Goal: Task Accomplishment & Management: Complete application form

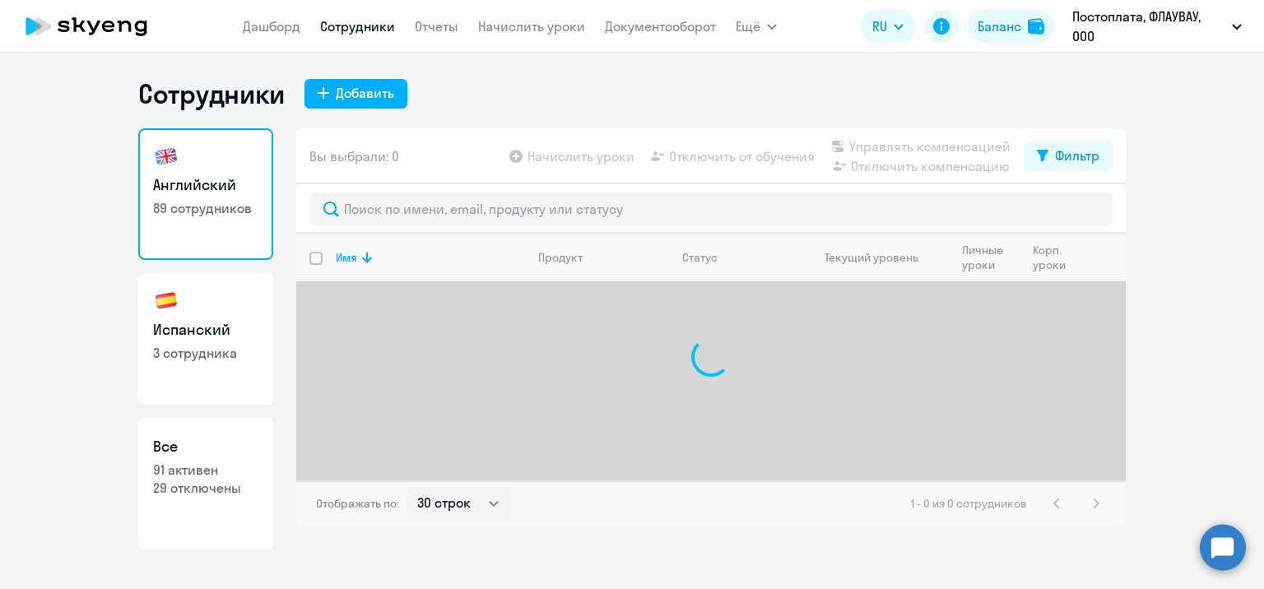
select select "30"
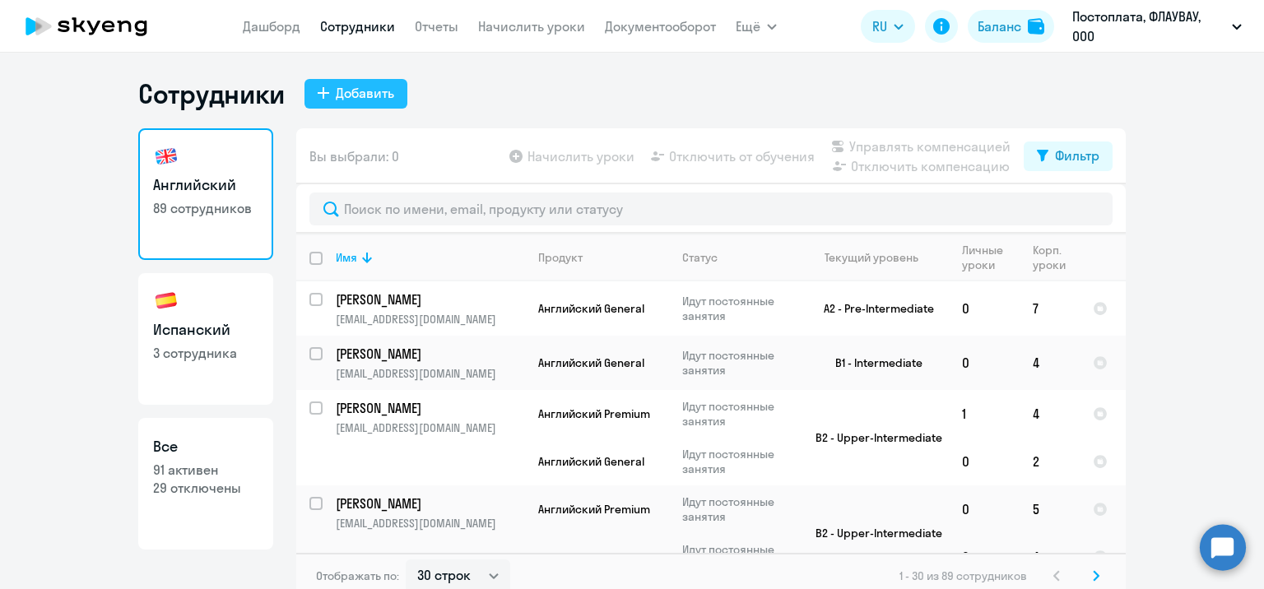
click at [381, 100] on div "Добавить" at bounding box center [365, 93] width 58 height 20
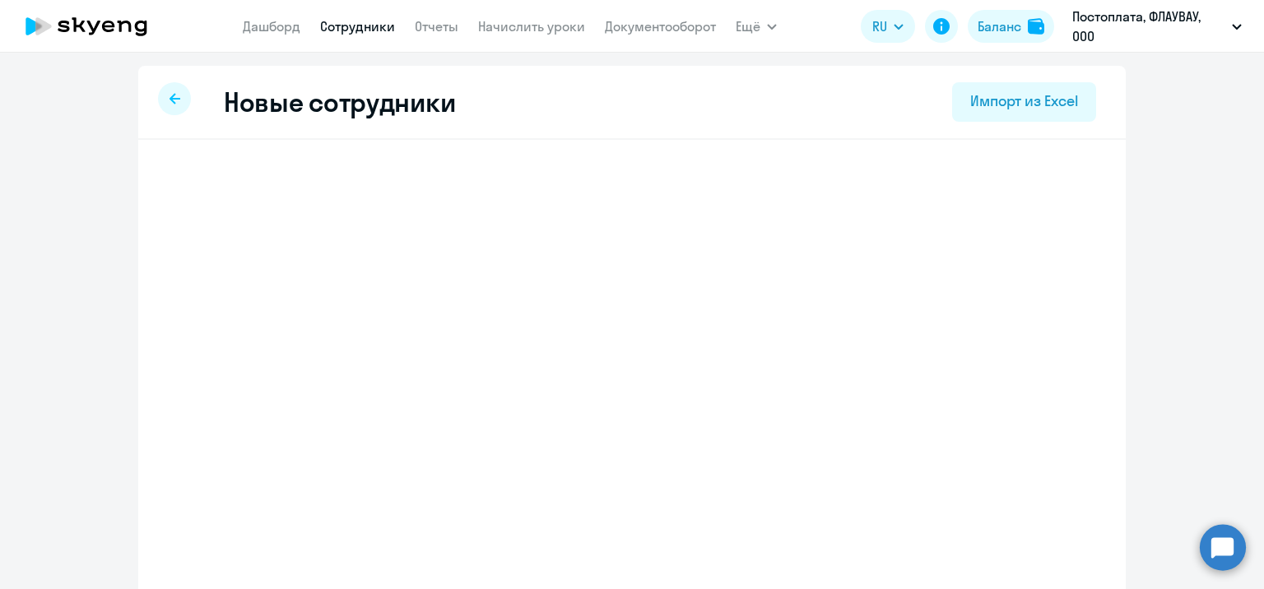
select select "english_adult_not_native_speaker"
select select "3"
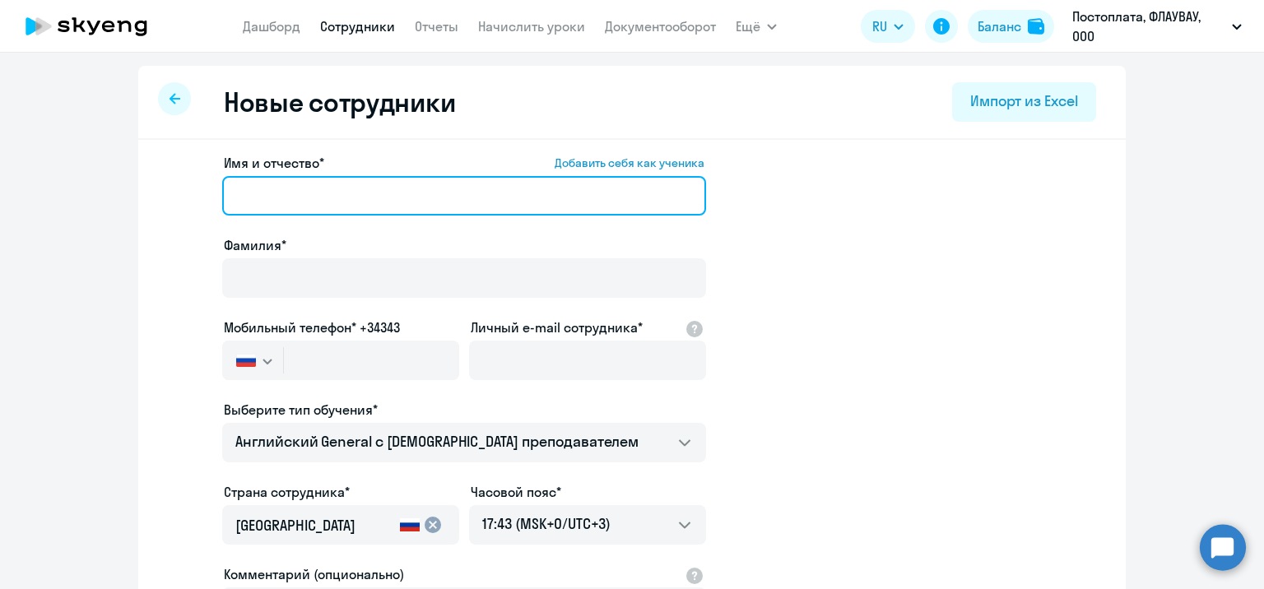
click at [350, 184] on input "Имя и отчество* Добавить себя как ученика" at bounding box center [464, 196] width 484 height 40
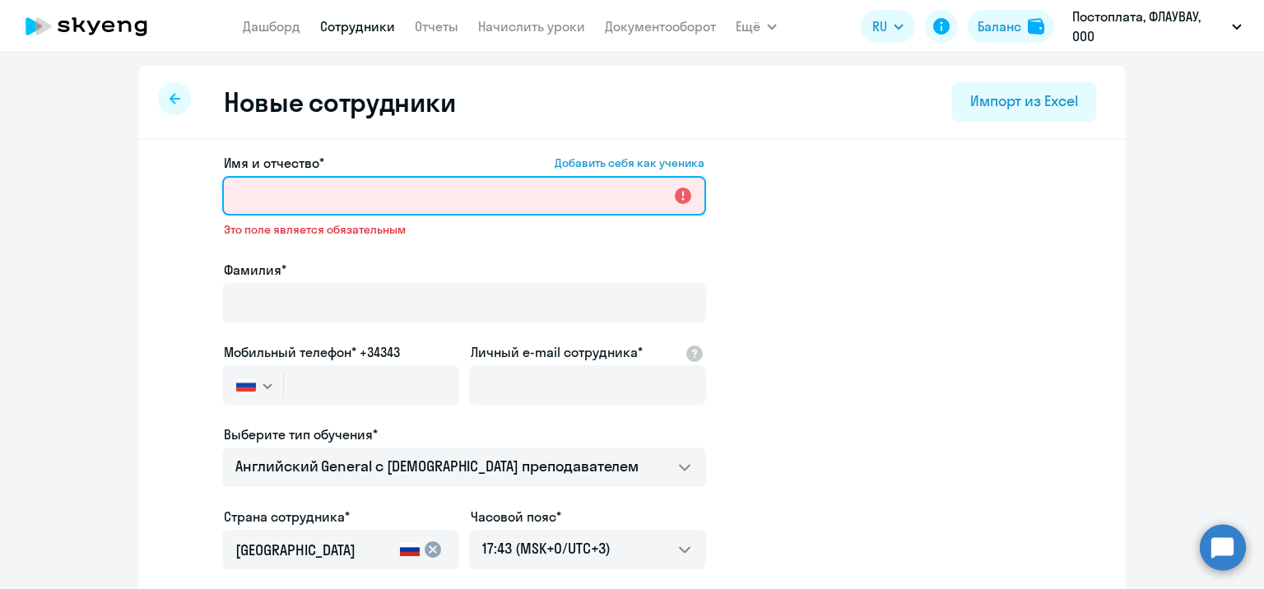
paste input "[PERSON_NAME]"
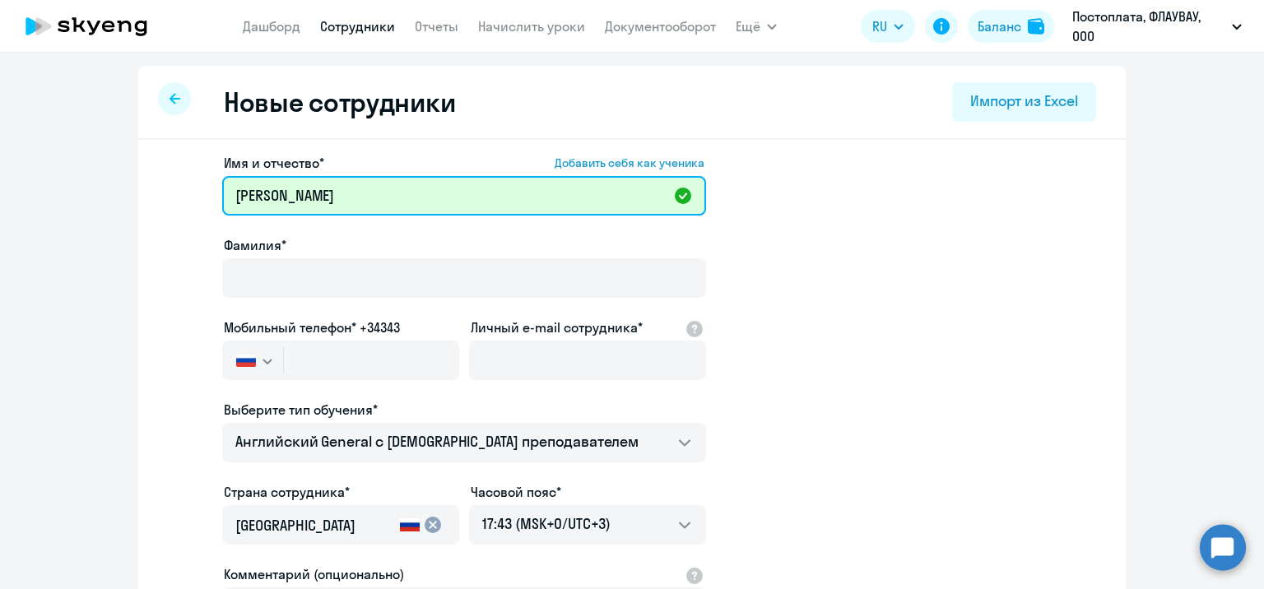
drag, startPoint x: 282, startPoint y: 192, endPoint x: 385, endPoint y: 180, distance: 103.5
click at [385, 180] on input "[PERSON_NAME]" at bounding box center [464, 196] width 484 height 40
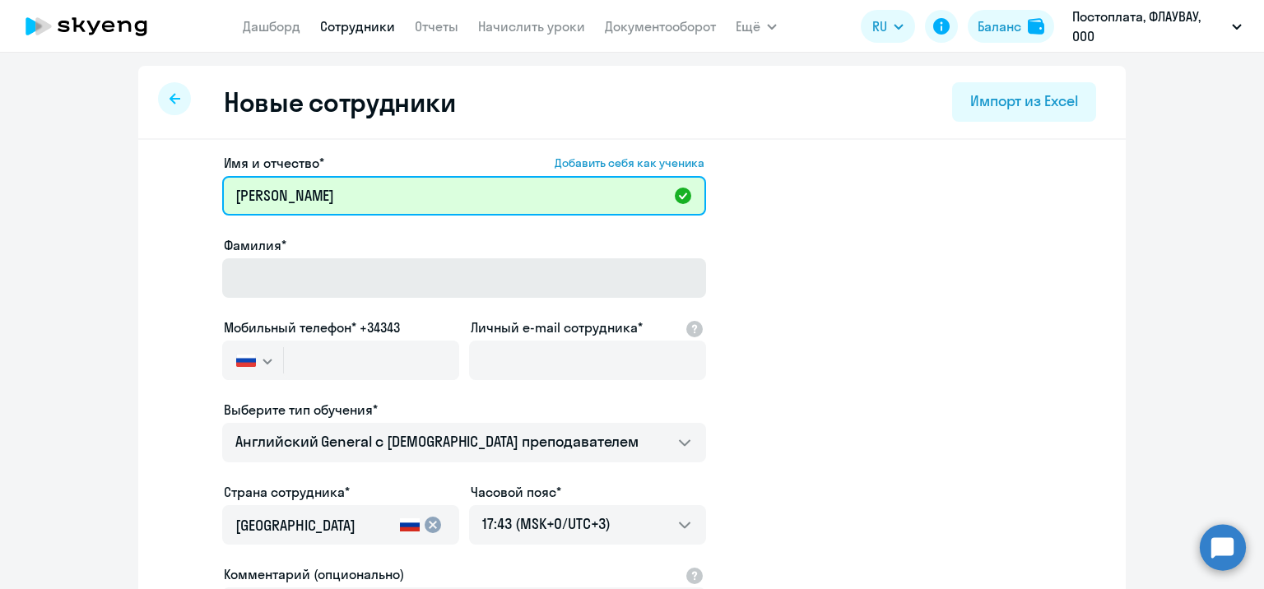
type input "[PERSON_NAME]"
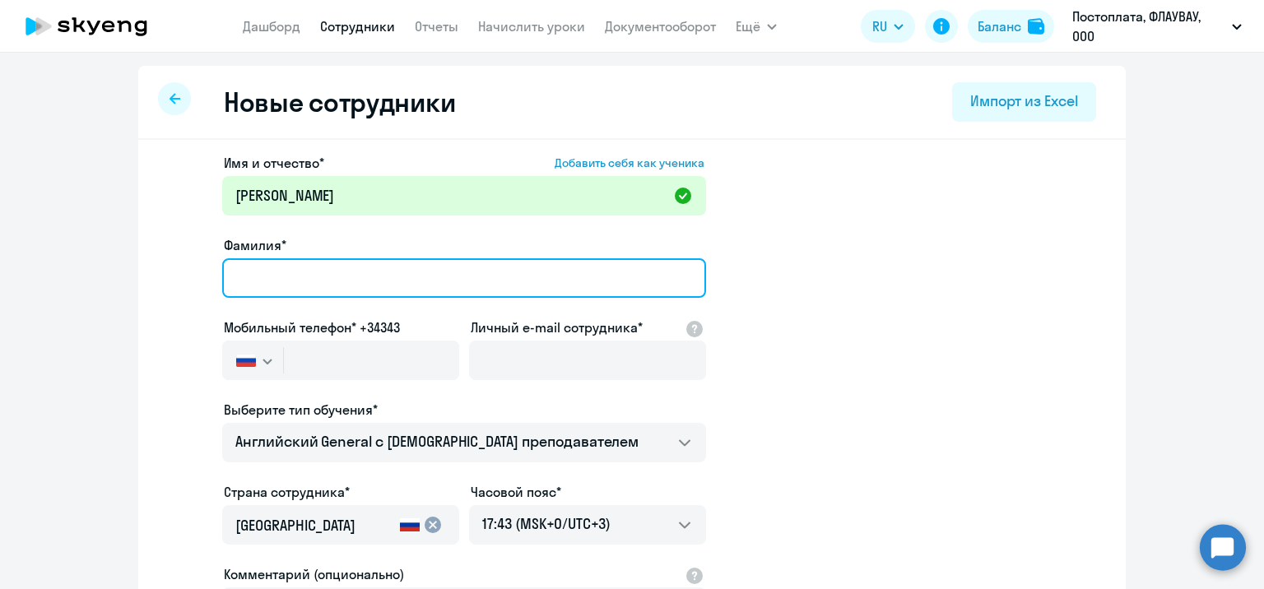
click at [258, 280] on input "Фамилия*" at bounding box center [464, 278] width 484 height 40
paste input "[PERSON_NAME]"
type input "[PERSON_NAME]"
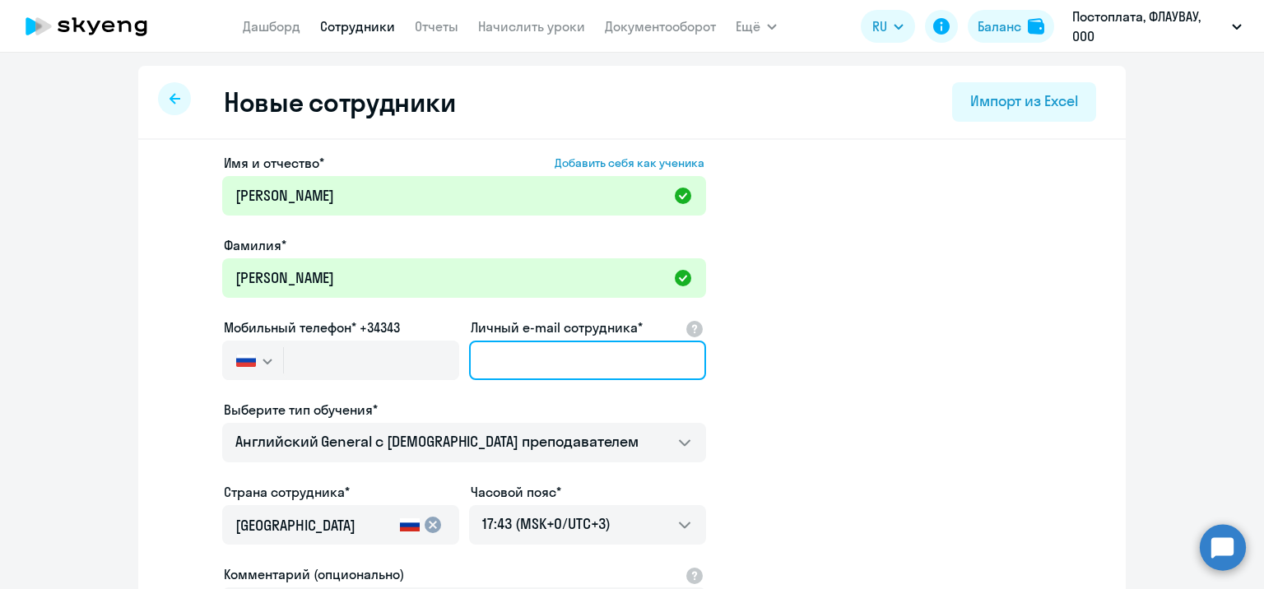
click at [533, 367] on input "Личный e-mail сотрудника*" at bounding box center [587, 361] width 237 height 40
paste input "[EMAIL_ADDRESS][DOMAIN_NAME]"
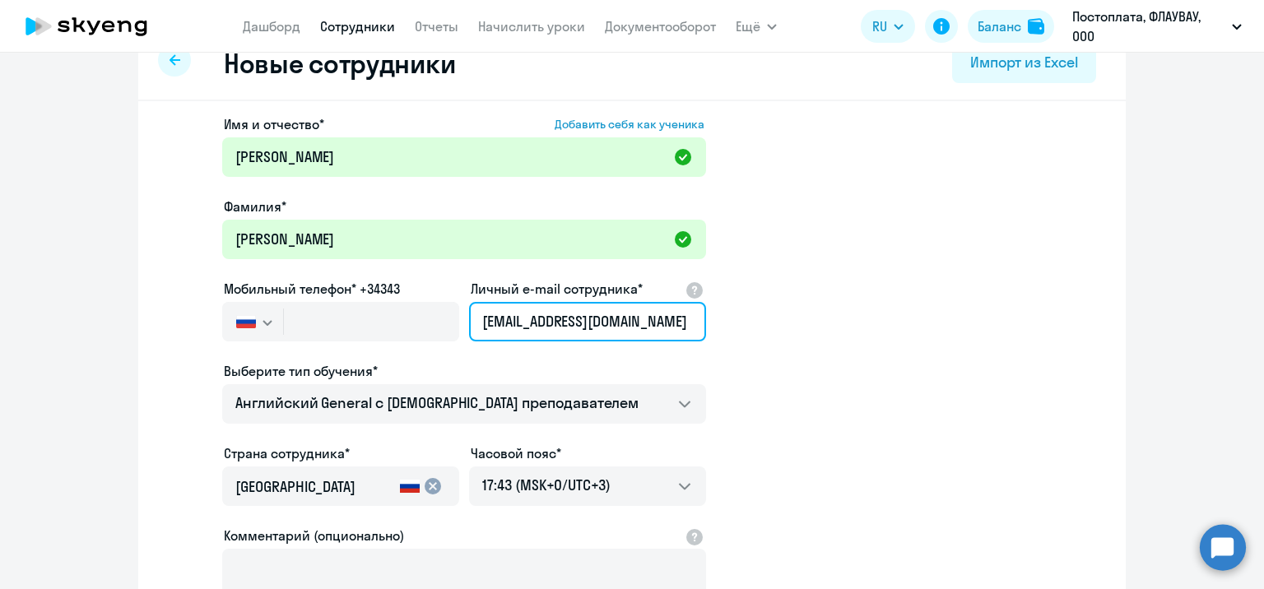
scroll to position [25, 0]
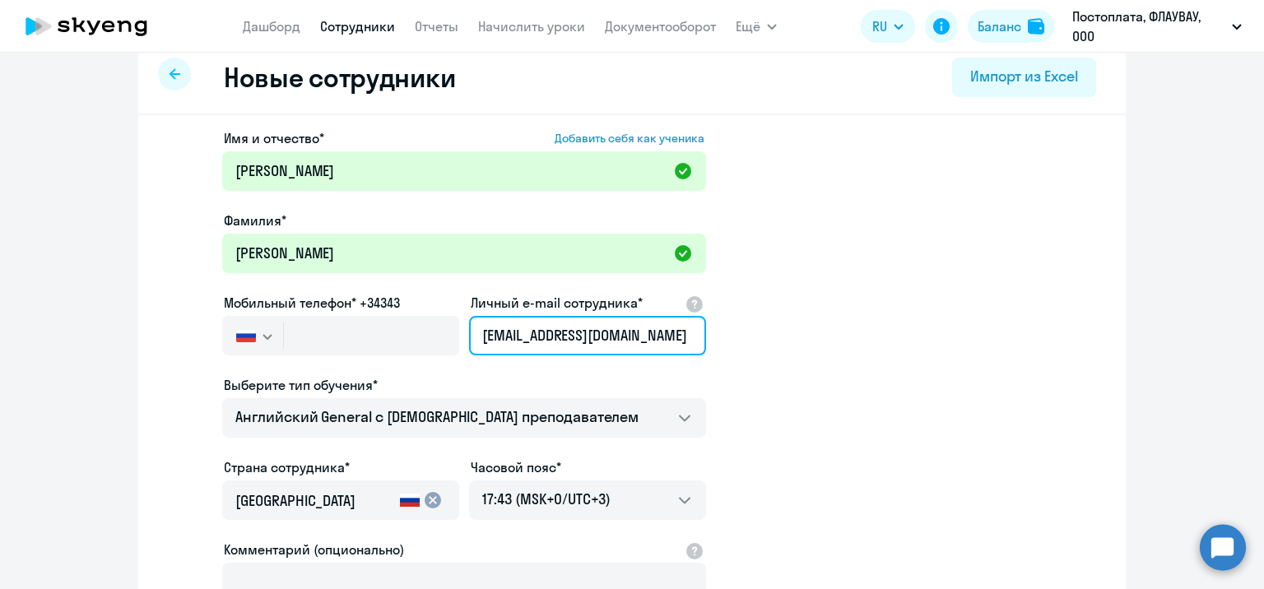
type input "[EMAIL_ADDRESS][DOMAIN_NAME]"
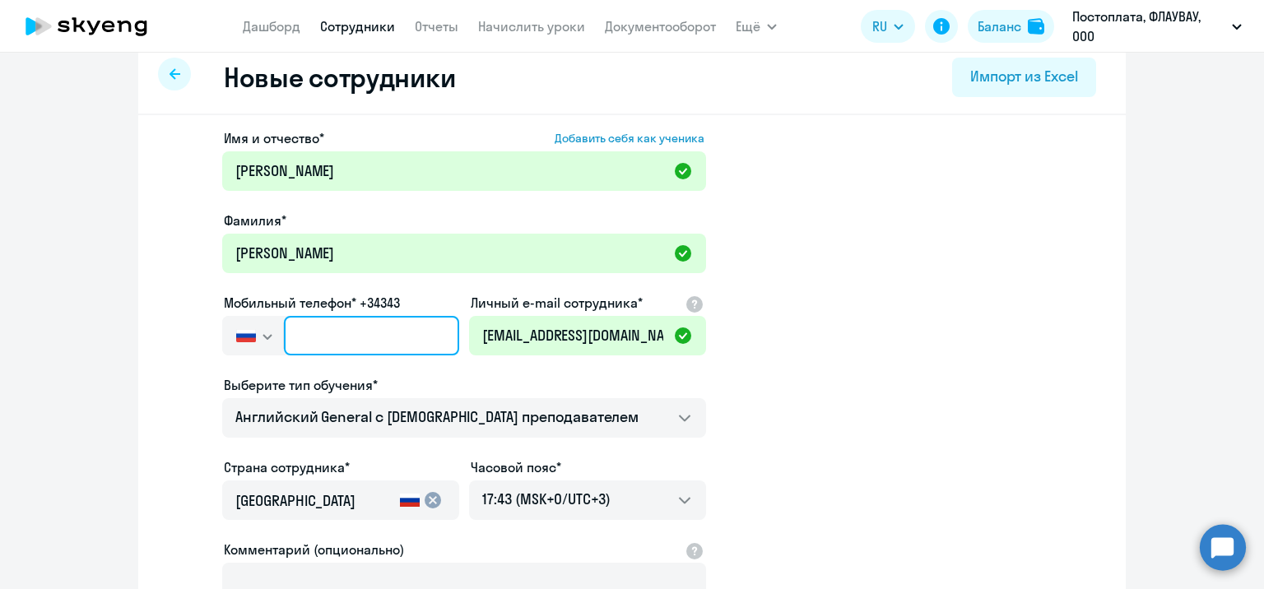
click at [336, 334] on input "text" at bounding box center [371, 336] width 175 height 40
paste input "[PHONE_NUMBER]"
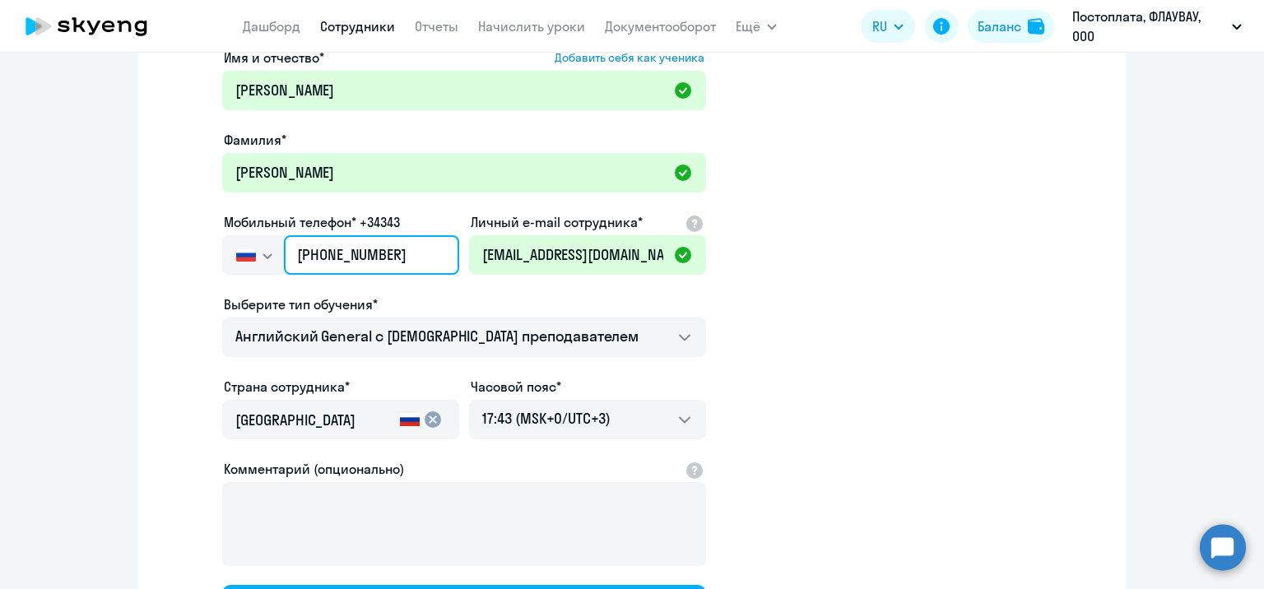
scroll to position [107, 0]
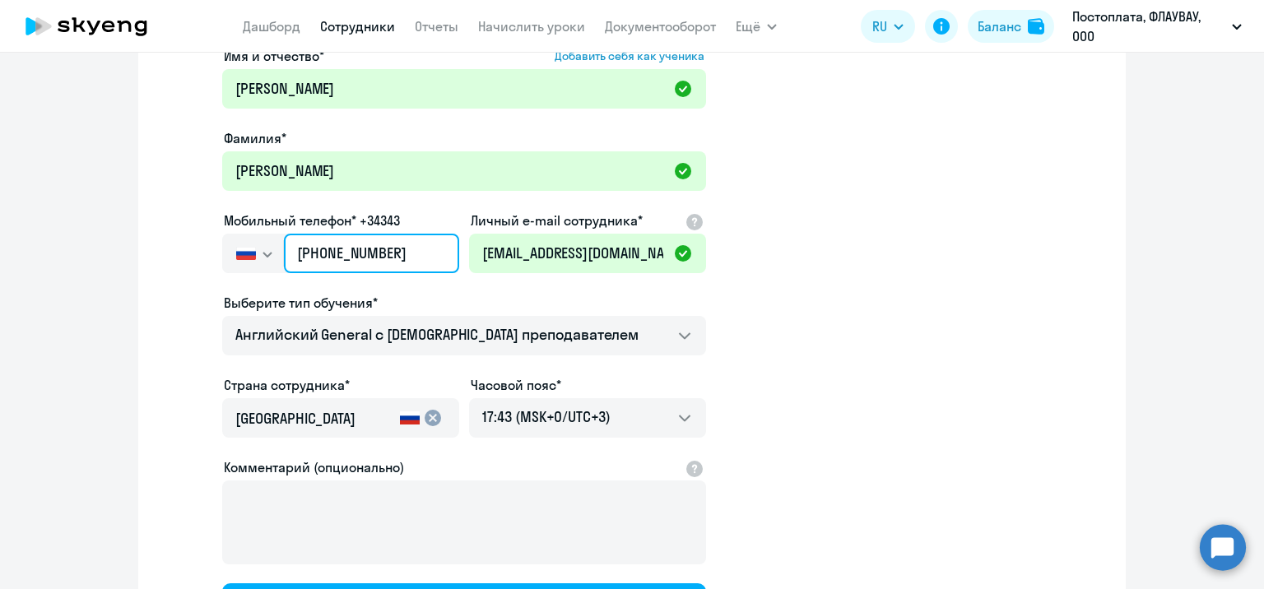
type input "[PHONE_NUMBER]"
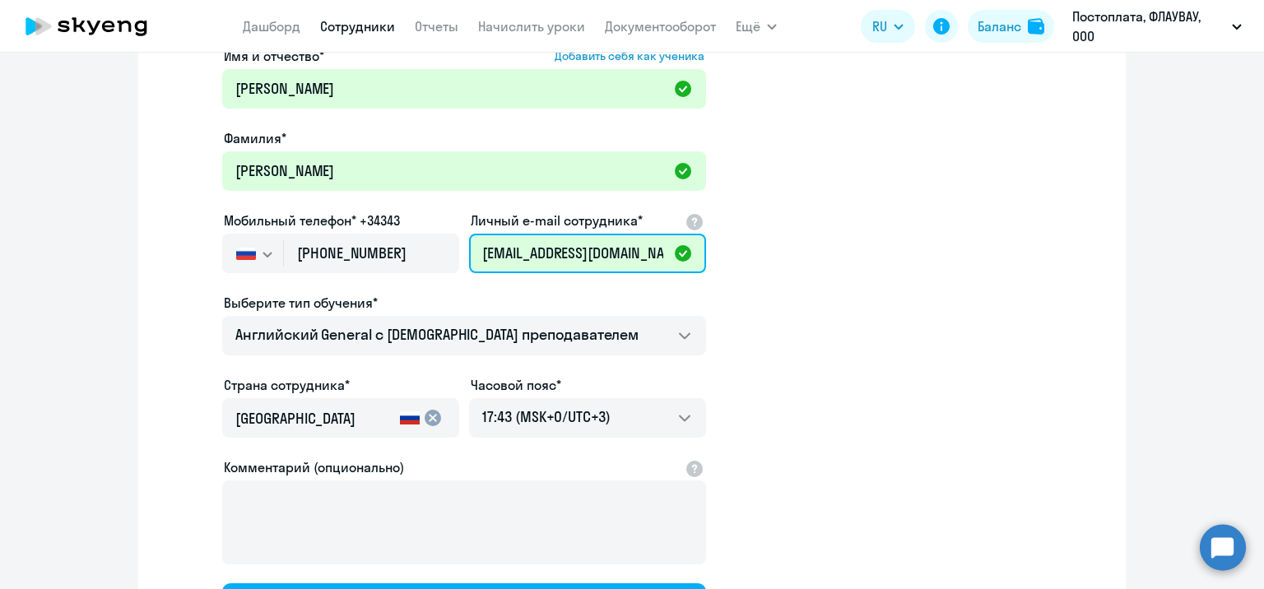
click at [519, 241] on input "[EMAIL_ADDRESS][DOMAIN_NAME]" at bounding box center [587, 254] width 237 height 40
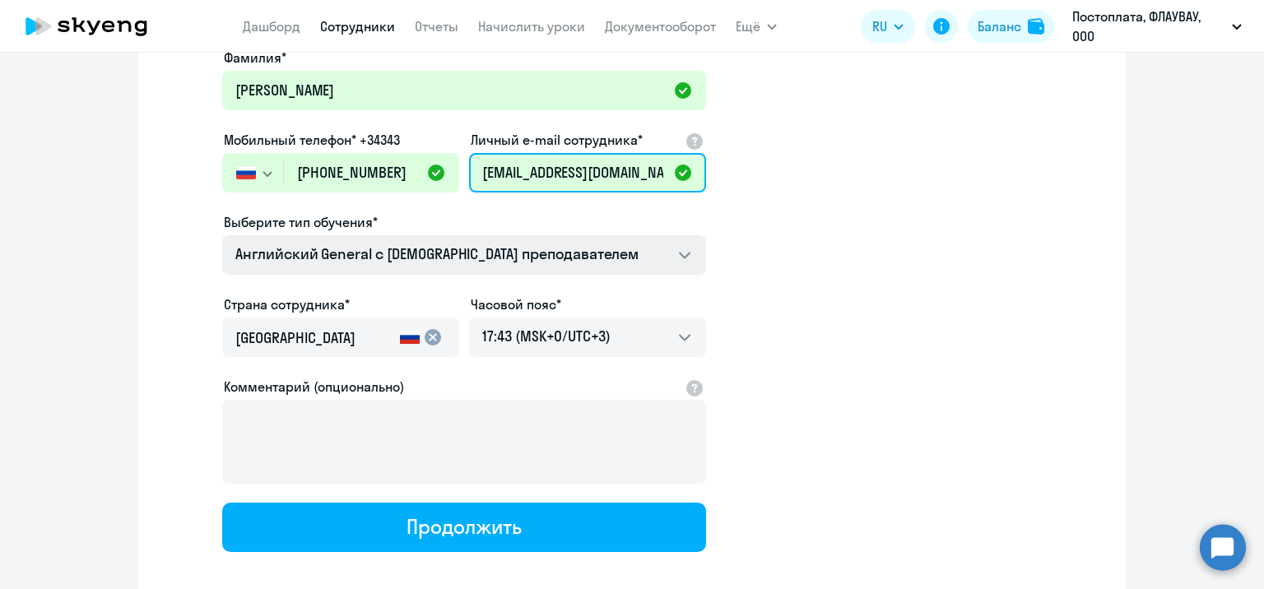
scroll to position [272, 0]
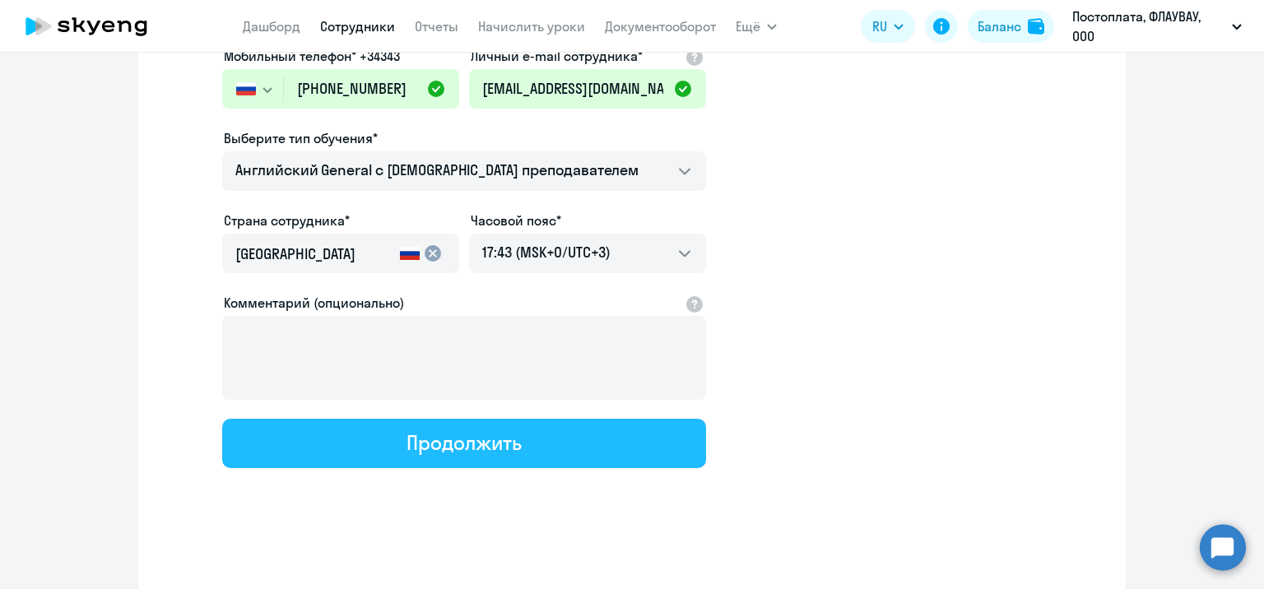
click at [480, 438] on div "Продолжить" at bounding box center [464, 443] width 114 height 26
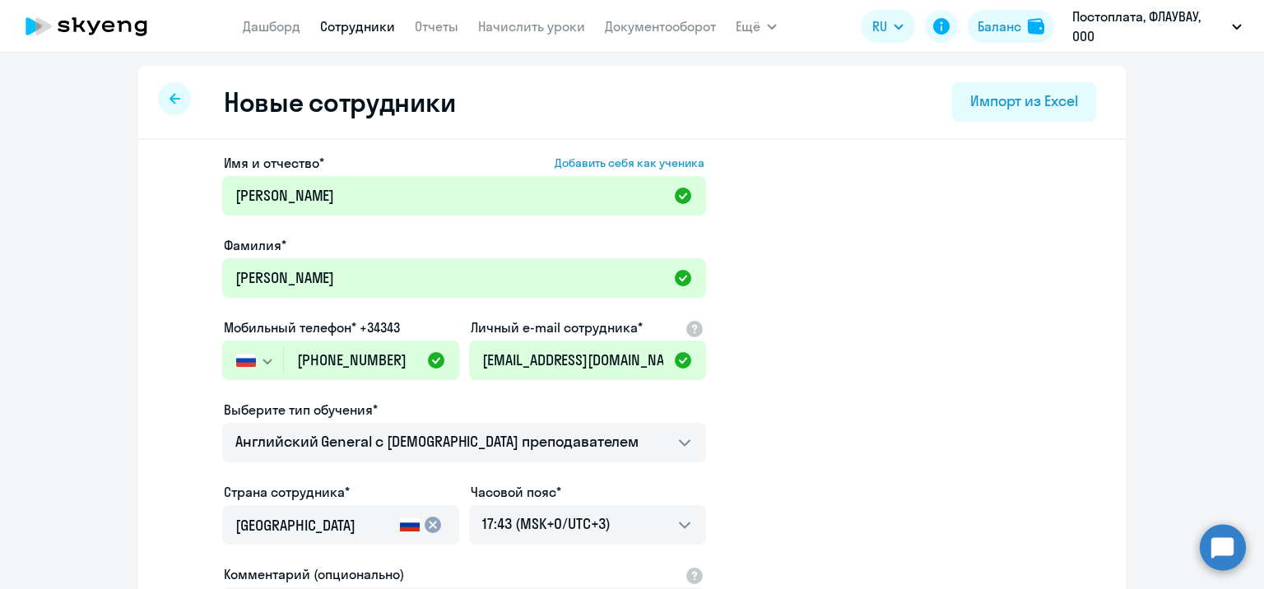
select select "english_adult_not_native_speaker"
select select "3"
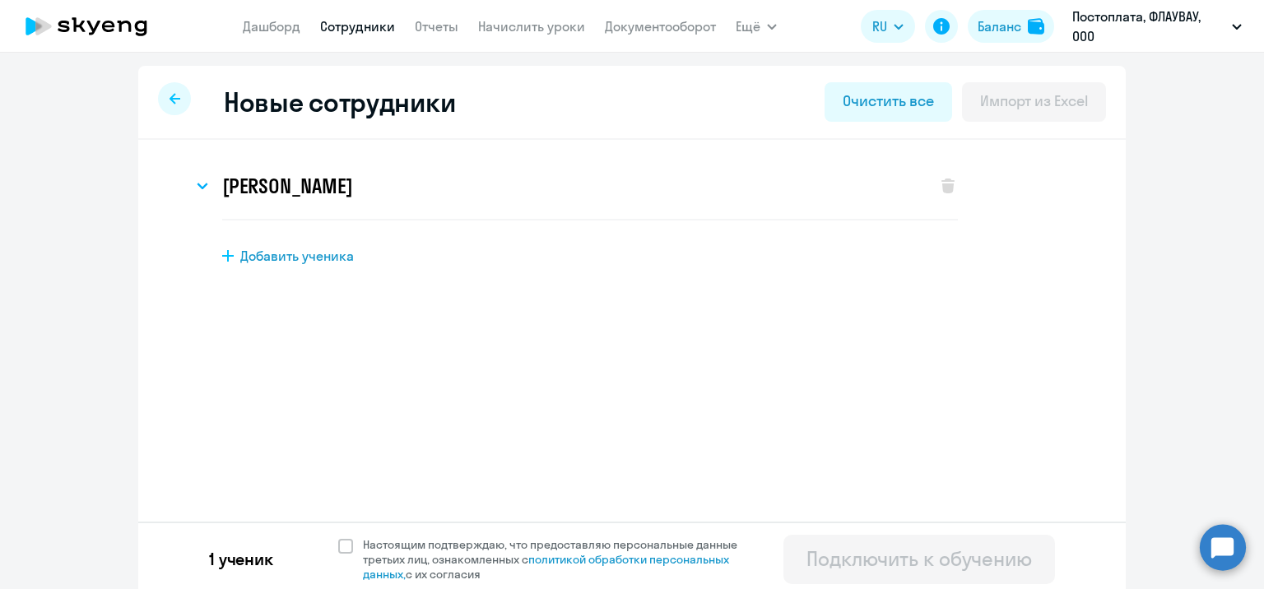
scroll to position [0, 0]
click at [343, 549] on span at bounding box center [345, 546] width 15 height 15
click at [338, 538] on input "Настоящим подтверждаю, что предоставляю персональные данные третьих лиц, ознако…" at bounding box center [337, 537] width 1 height 1
checkbox input "true"
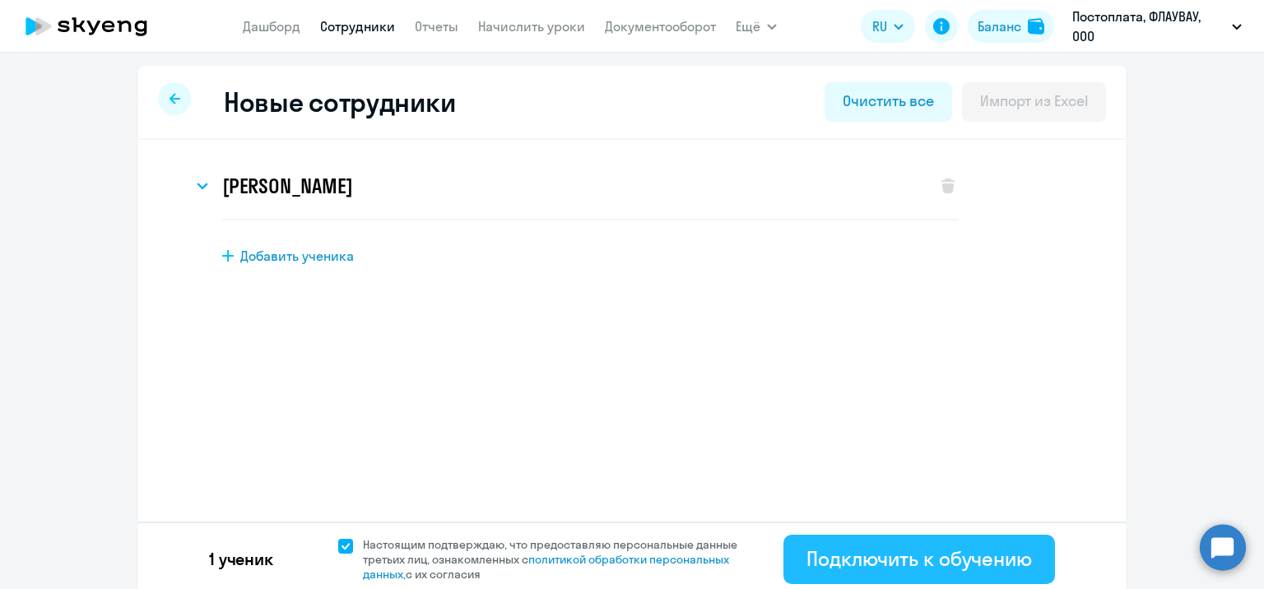
click at [981, 575] on button "Подключить к обучению" at bounding box center [920, 559] width 272 height 49
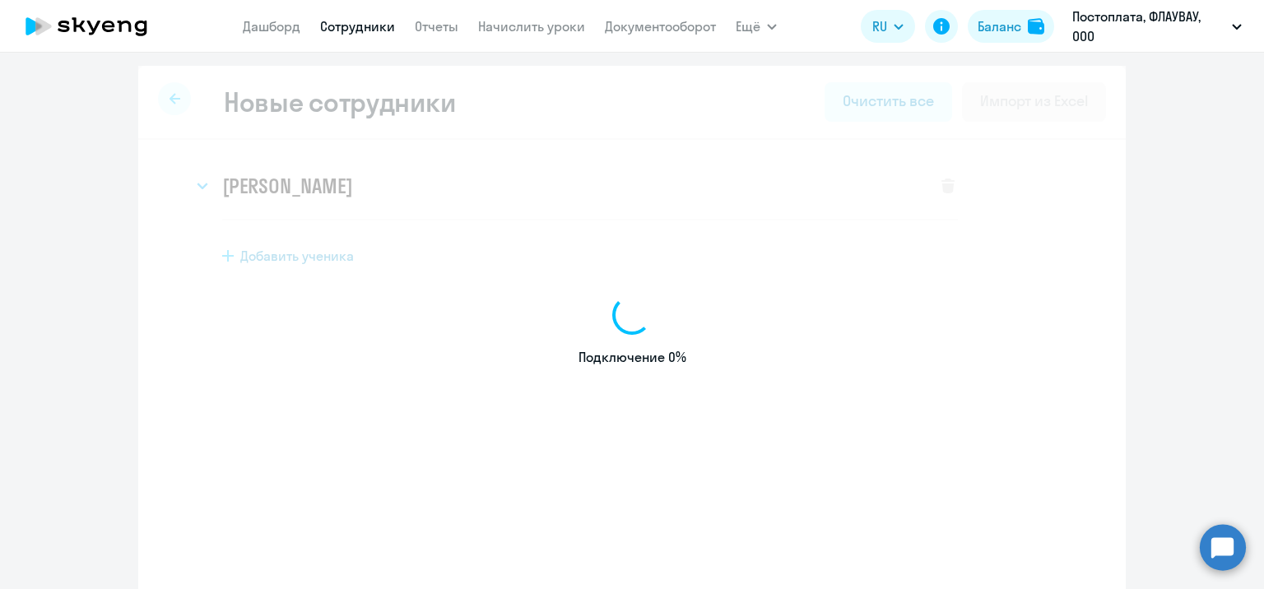
select select "english_adult_not_native_speaker"
select select "3"
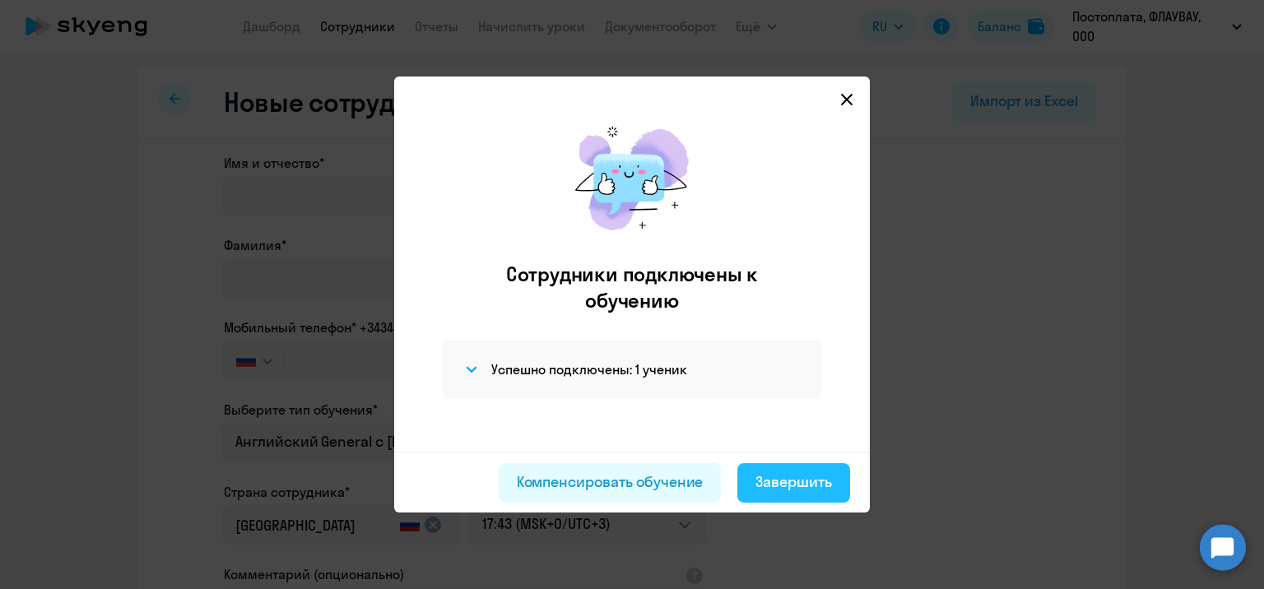
click at [777, 477] on div "Завершить" at bounding box center [794, 482] width 77 height 21
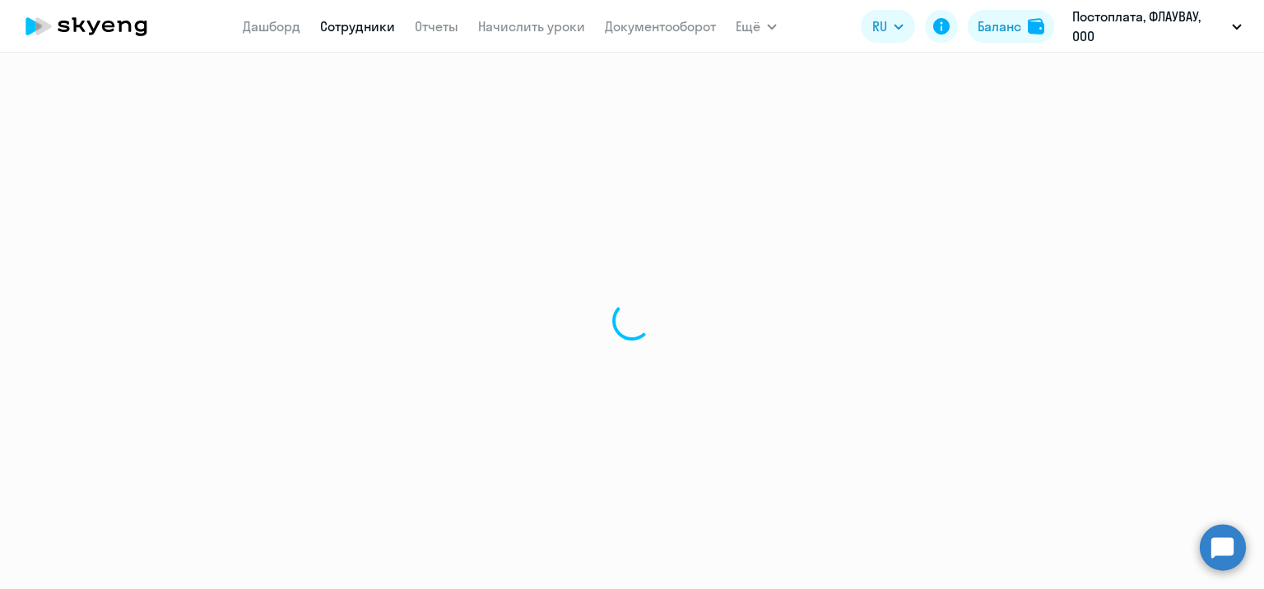
select select "30"
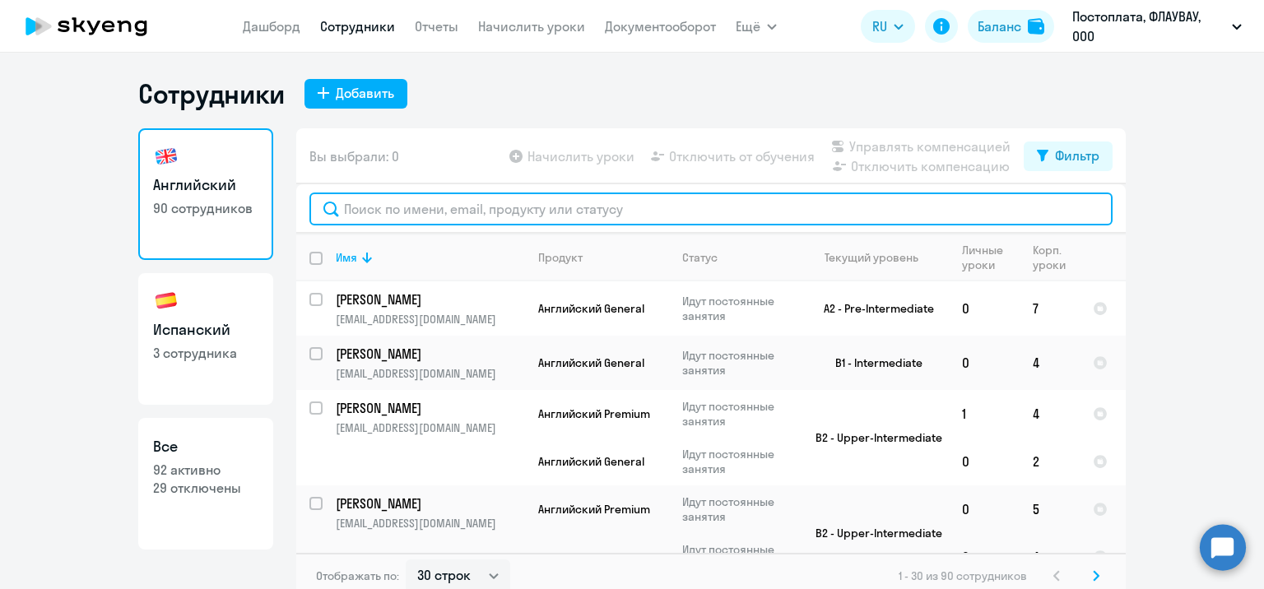
click at [483, 207] on input "text" at bounding box center [711, 209] width 803 height 33
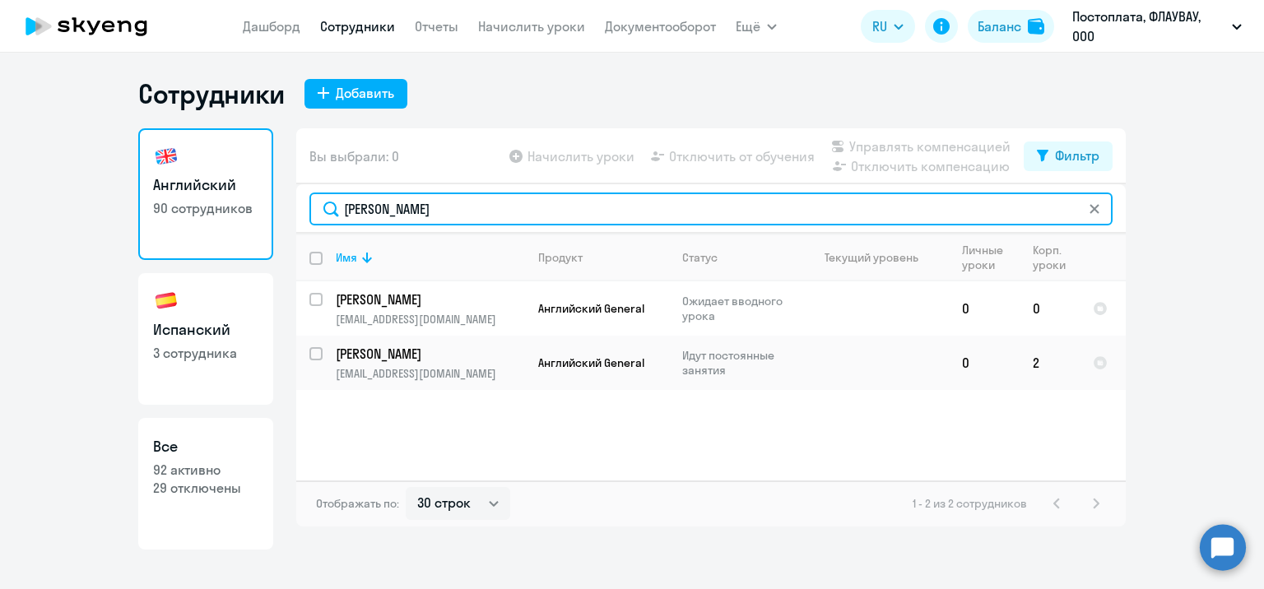
type input "[PERSON_NAME]"
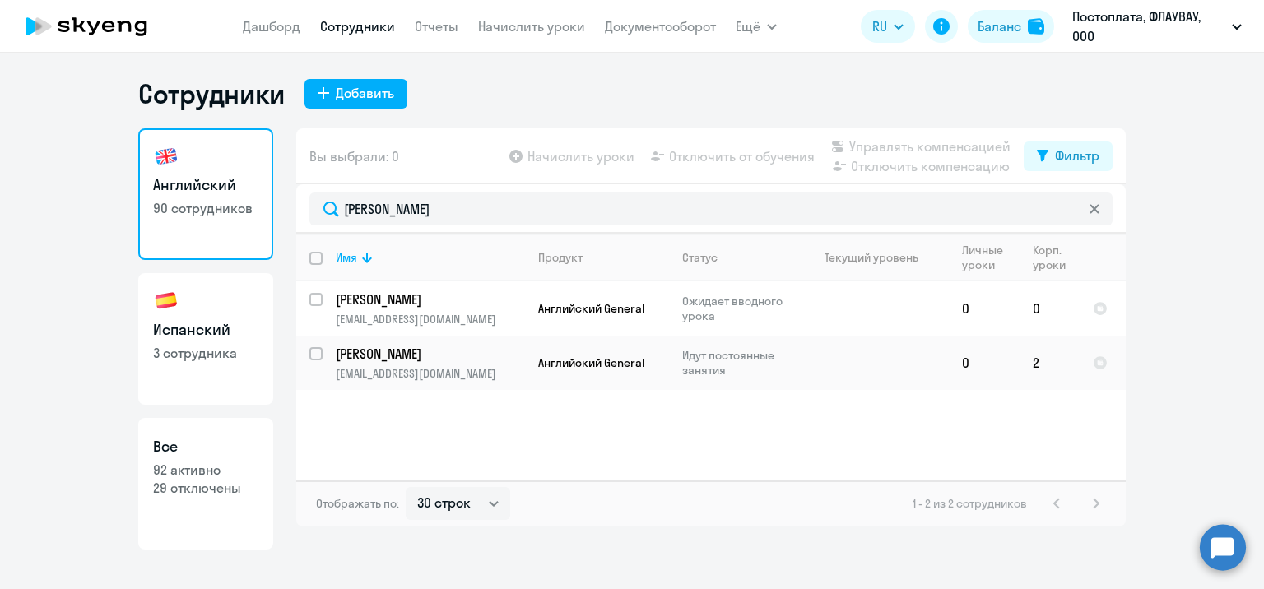
click at [543, 15] on nav "[PERSON_NAME] Отчеты Начислить уроки Документооборот" at bounding box center [479, 26] width 473 height 33
click at [543, 18] on link "Начислить уроки" at bounding box center [531, 26] width 107 height 16
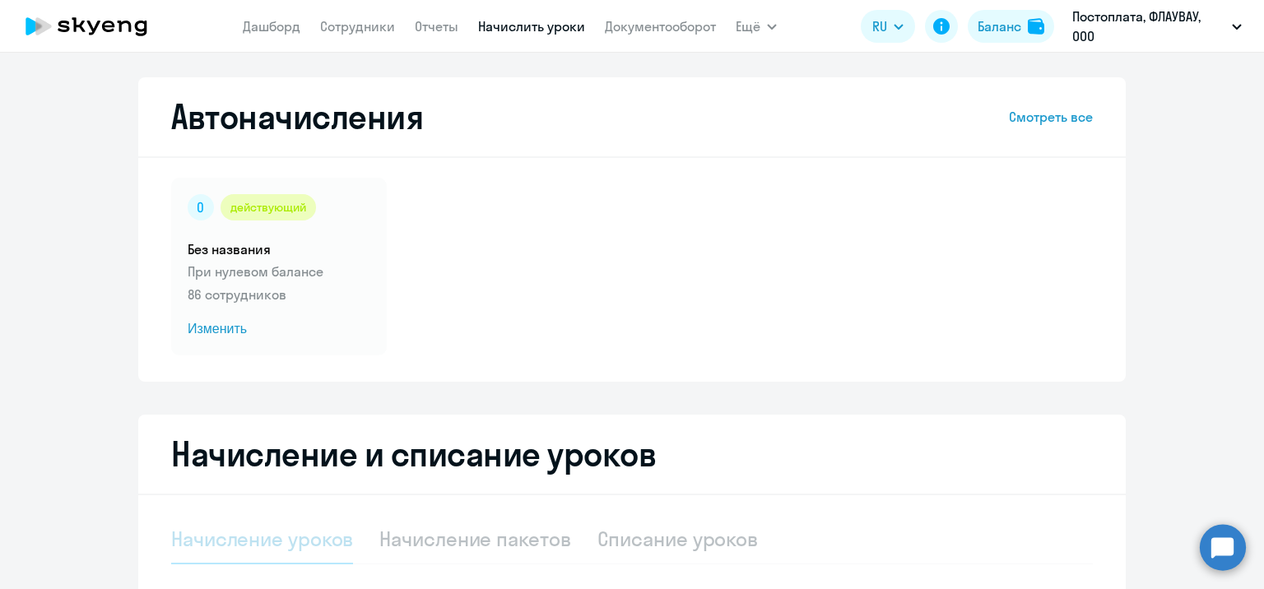
click at [535, 33] on link "Начислить уроки" at bounding box center [531, 26] width 107 height 16
select select "10"
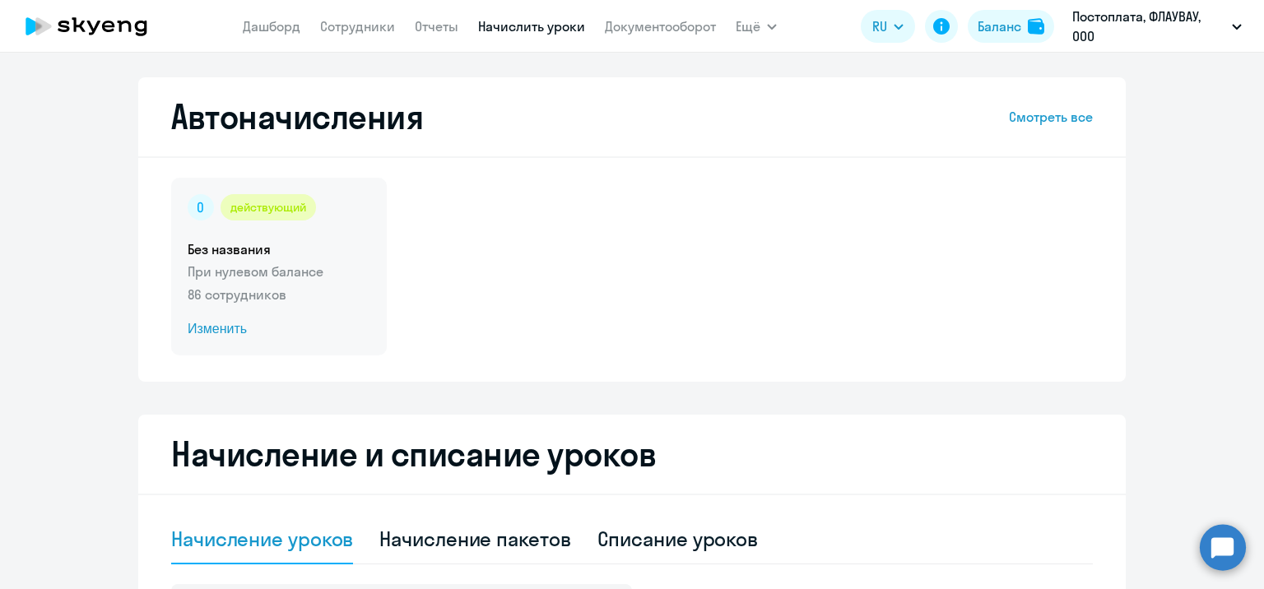
click at [244, 329] on span "Изменить" at bounding box center [279, 329] width 183 height 20
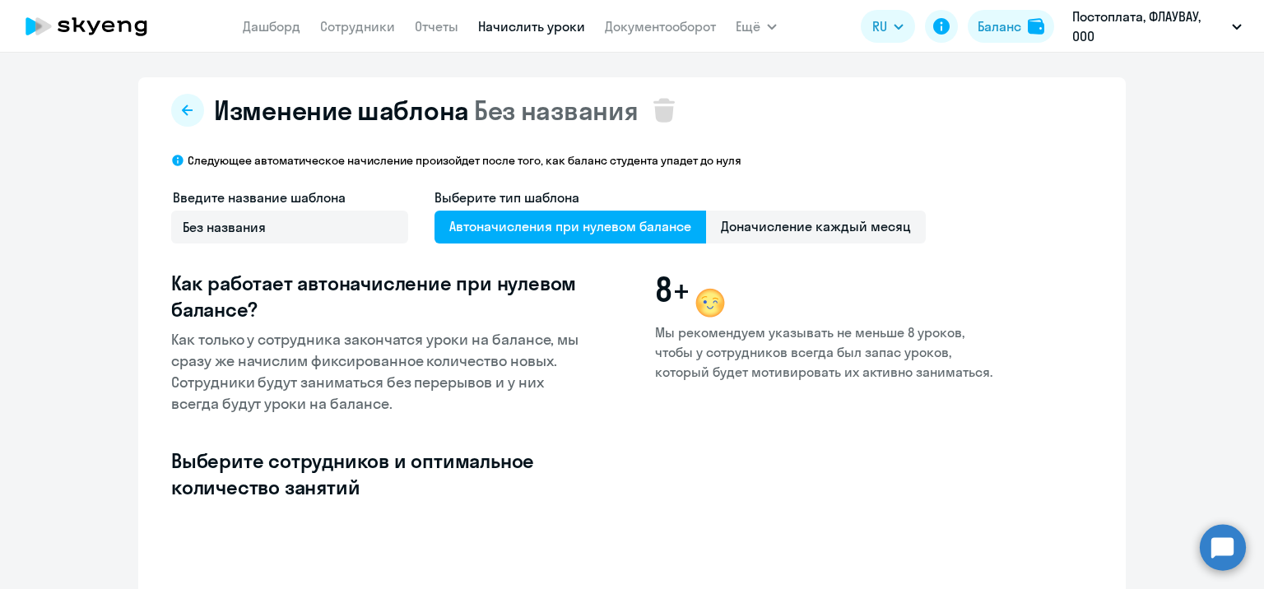
select select "10"
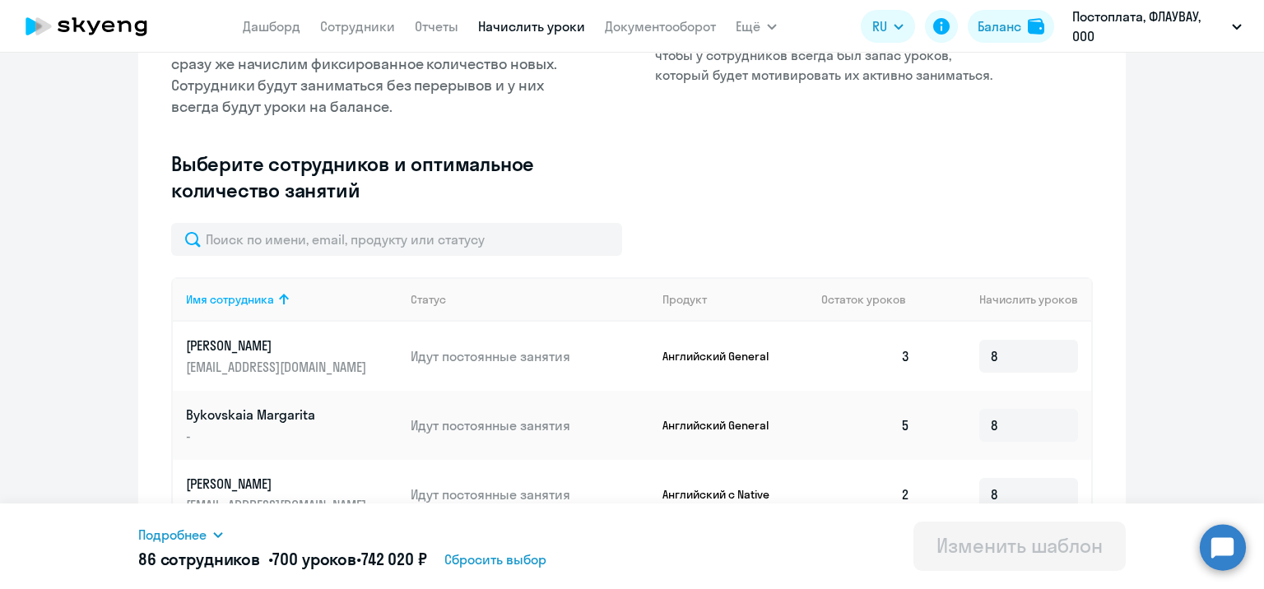
scroll to position [329, 0]
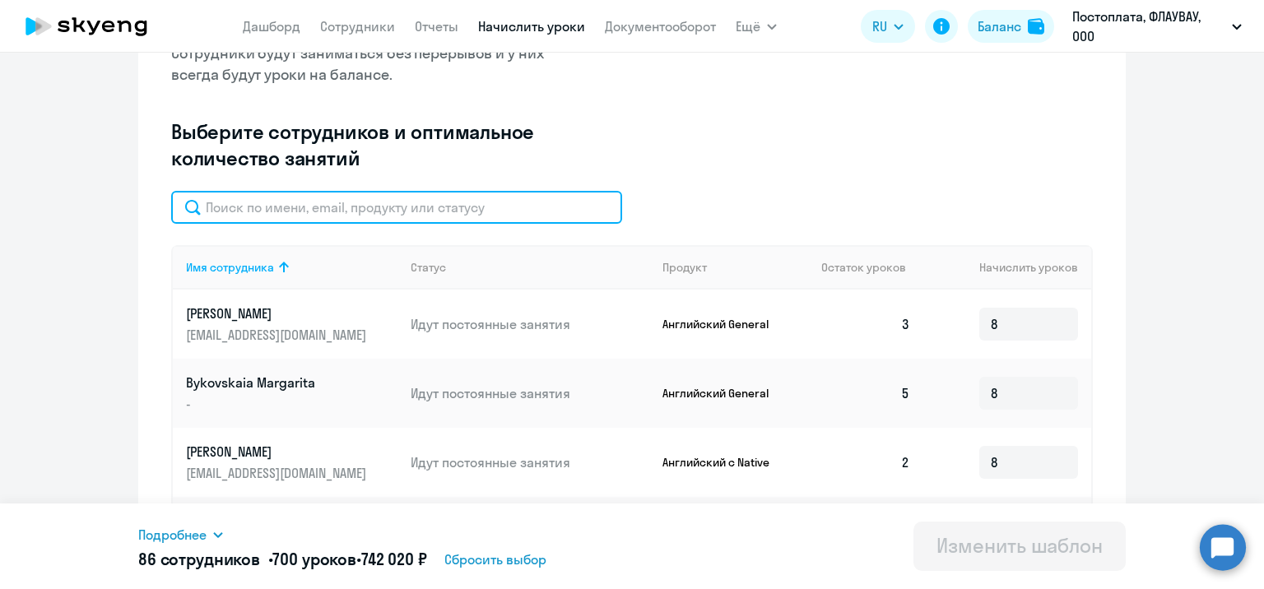
click at [398, 214] on input "text" at bounding box center [396, 207] width 451 height 33
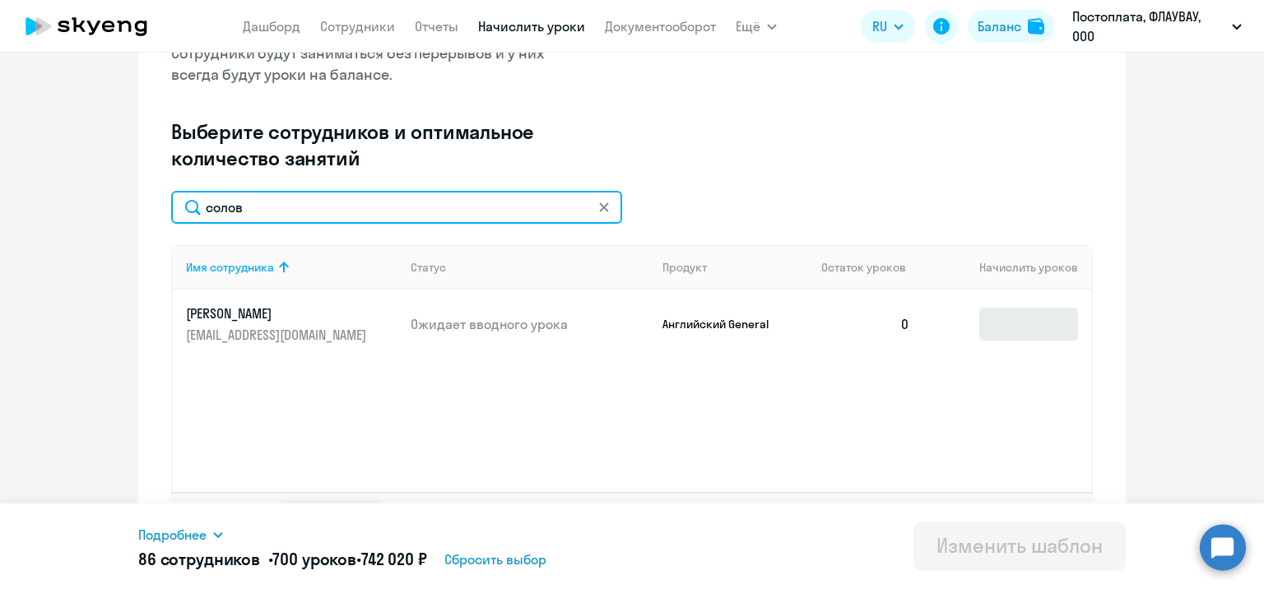
type input "солов"
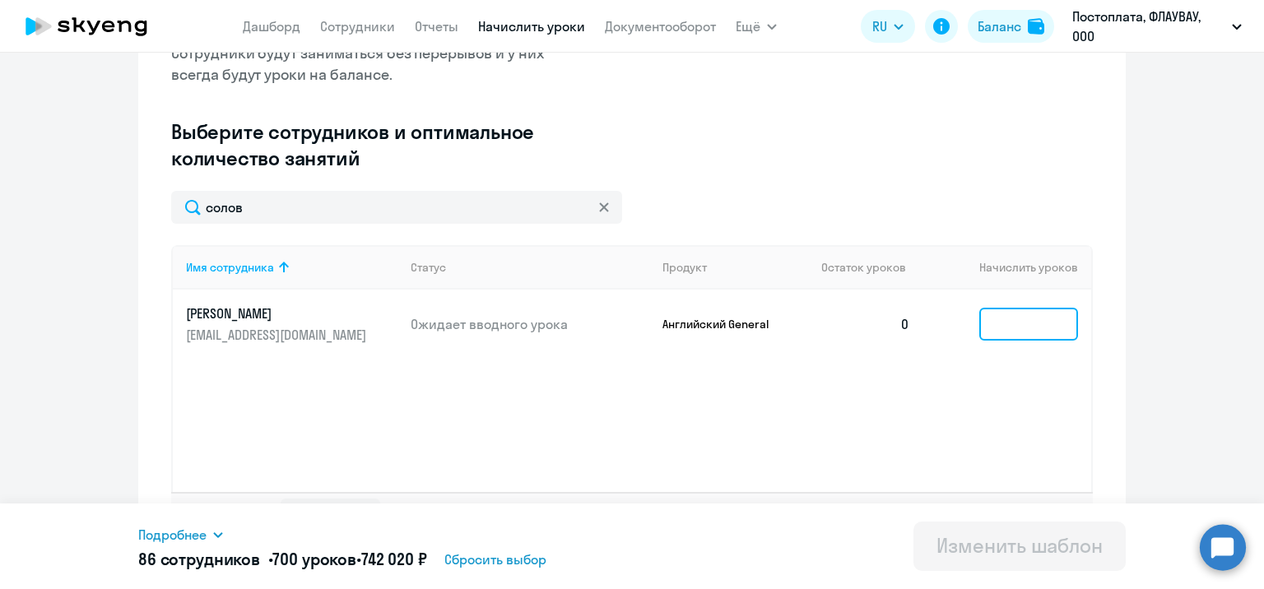
click at [1040, 340] on input at bounding box center [1029, 324] width 99 height 33
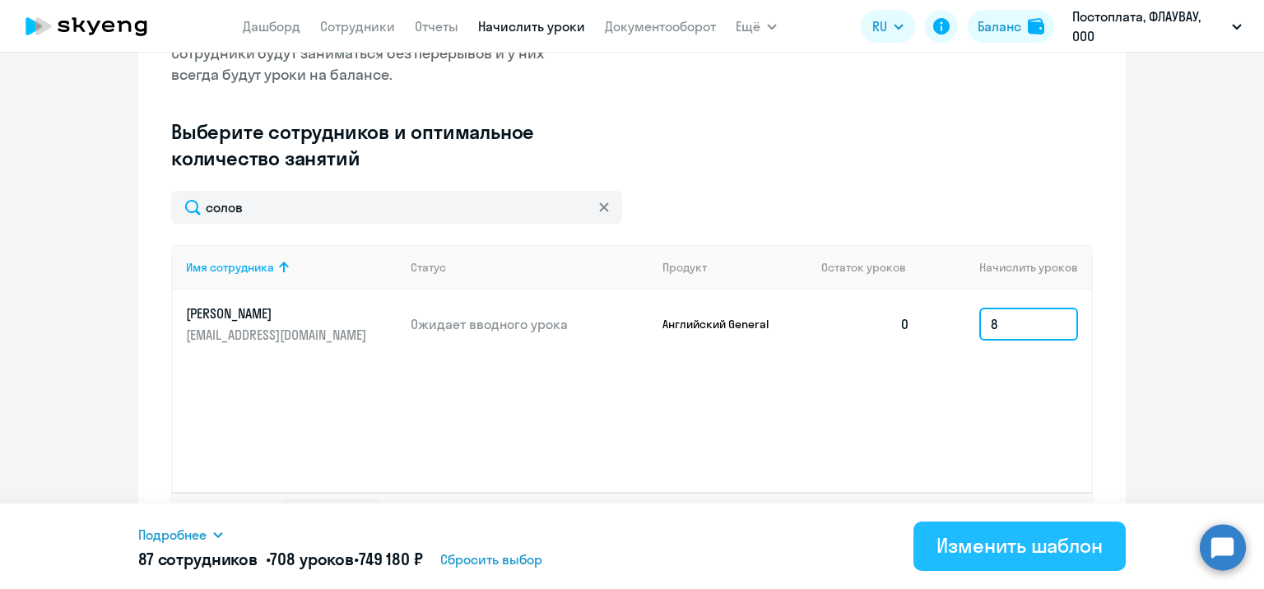
type input "8"
click at [1009, 533] on div "Изменить шаблон" at bounding box center [1020, 546] width 166 height 26
